Goal: Transaction & Acquisition: Purchase product/service

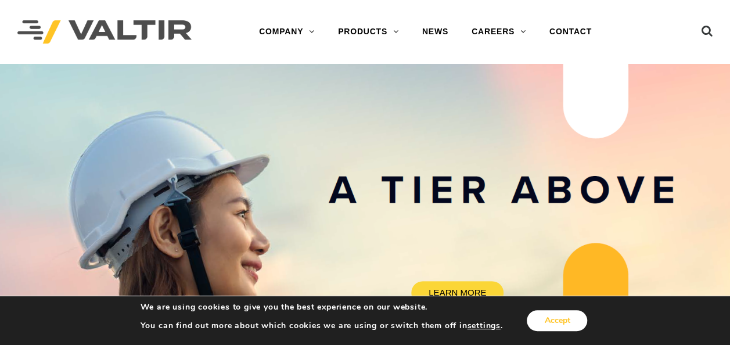
click at [554, 315] on button "Accept" at bounding box center [557, 320] width 60 height 21
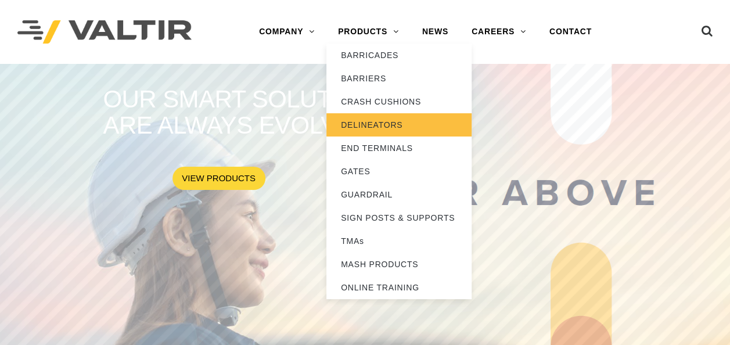
click at [370, 128] on link "DELINEATORS" at bounding box center [398, 124] width 145 height 23
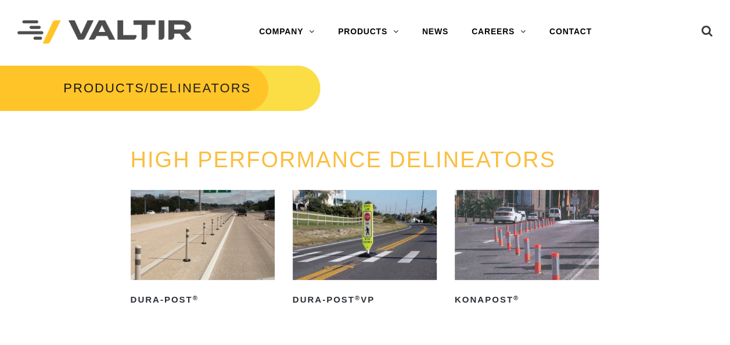
click at [216, 268] on img at bounding box center [203, 235] width 144 height 90
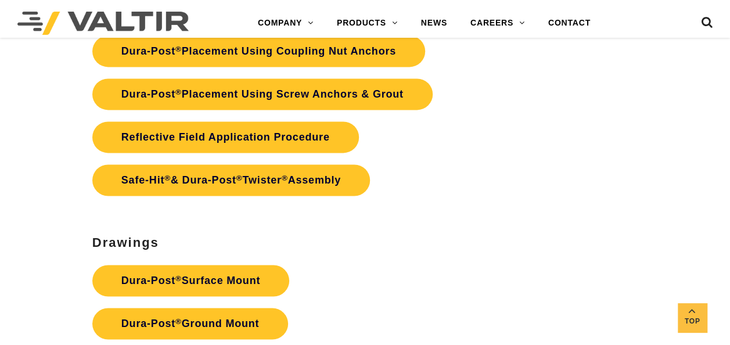
scroll to position [2961, 0]
